Goal: Obtain resource: Obtain resource

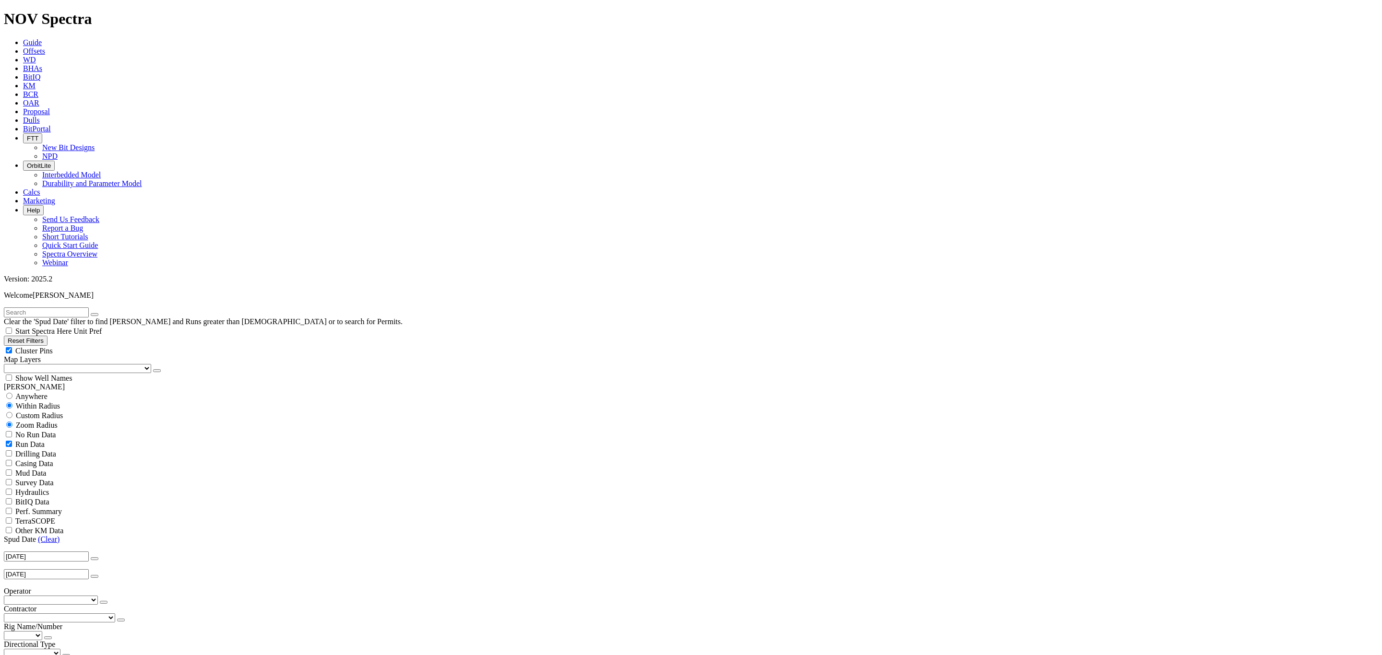
scroll to position [144, 0]
click at [52, 535] on link "(Clear)" at bounding box center [49, 539] width 22 height 8
click at [95, 559] on icon "button" at bounding box center [95, 559] width 0 height 0
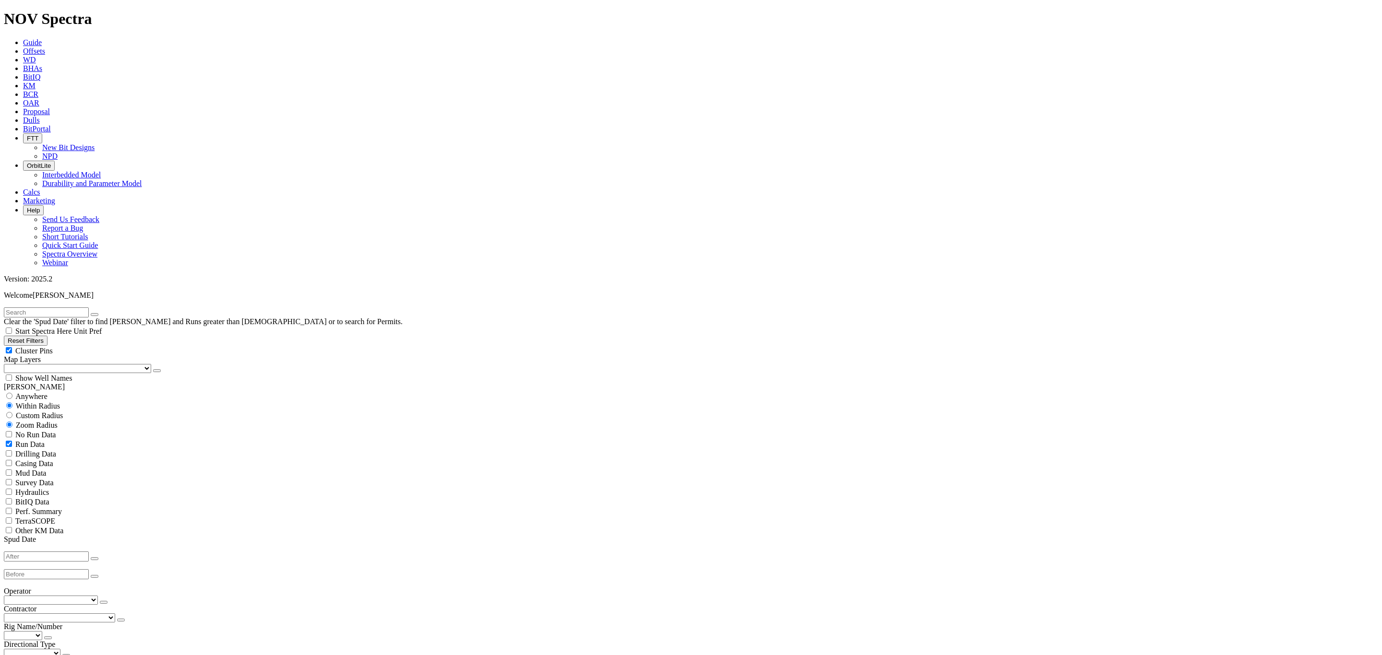
type input "[DATE]"
